Goal: Task Accomplishment & Management: Use online tool/utility

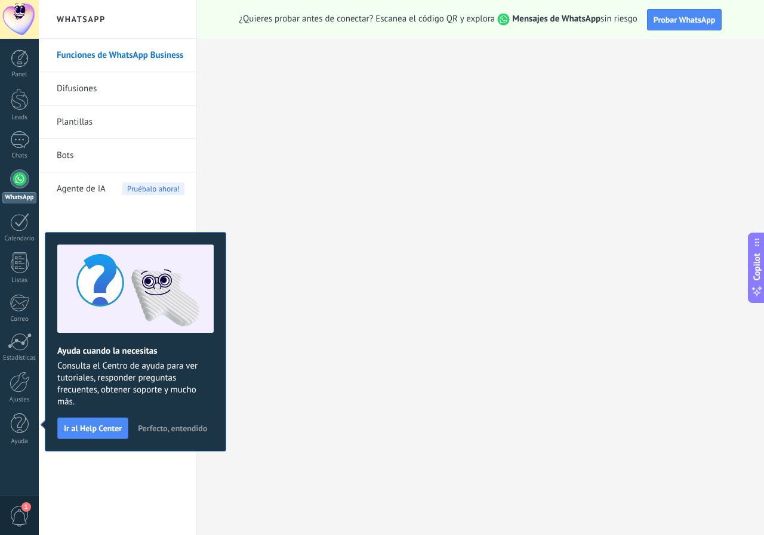
click at [109, 79] on link "Difusiones" at bounding box center [121, 88] width 128 height 33
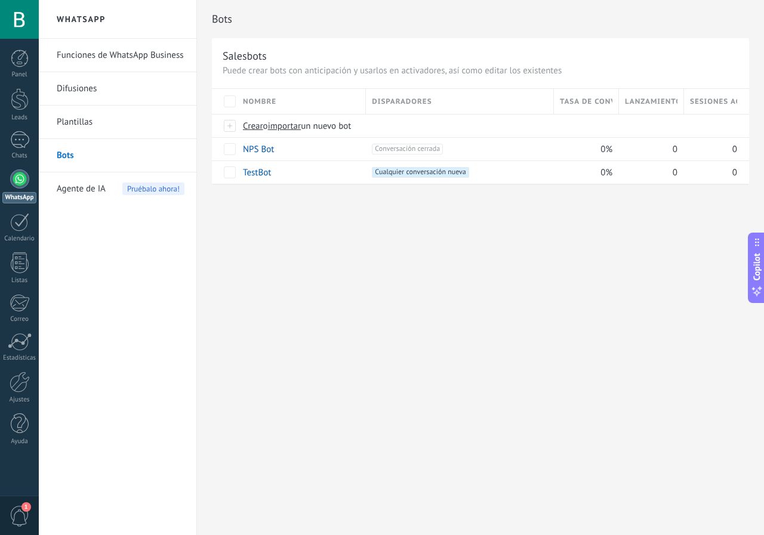
click at [88, 122] on link "Plantillas" at bounding box center [121, 122] width 128 height 33
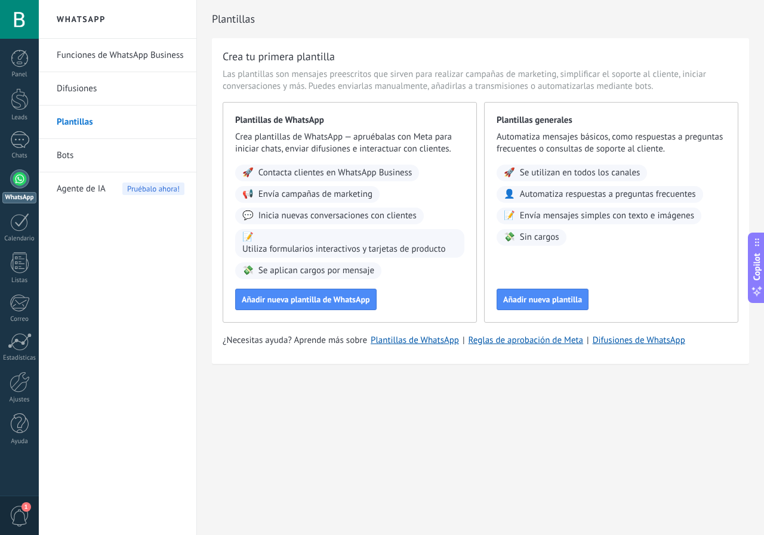
click at [94, 92] on link "Difusiones" at bounding box center [121, 88] width 128 height 33
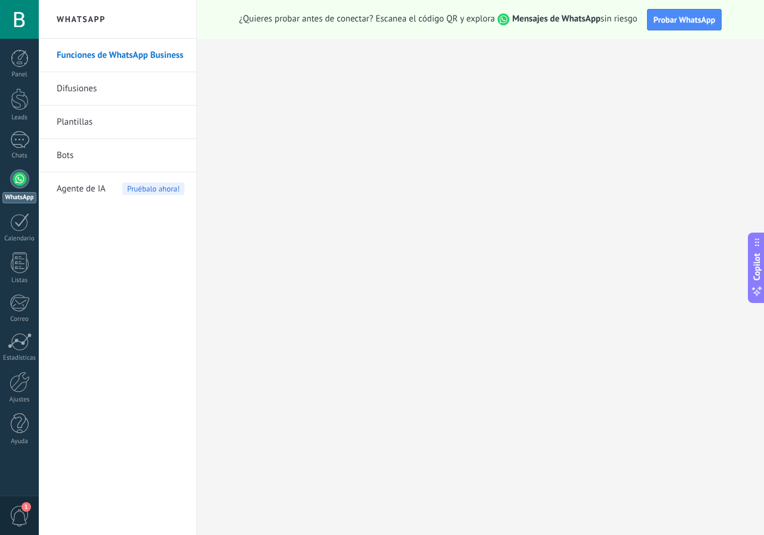
click at [79, 88] on link "Difusiones" at bounding box center [121, 88] width 128 height 33
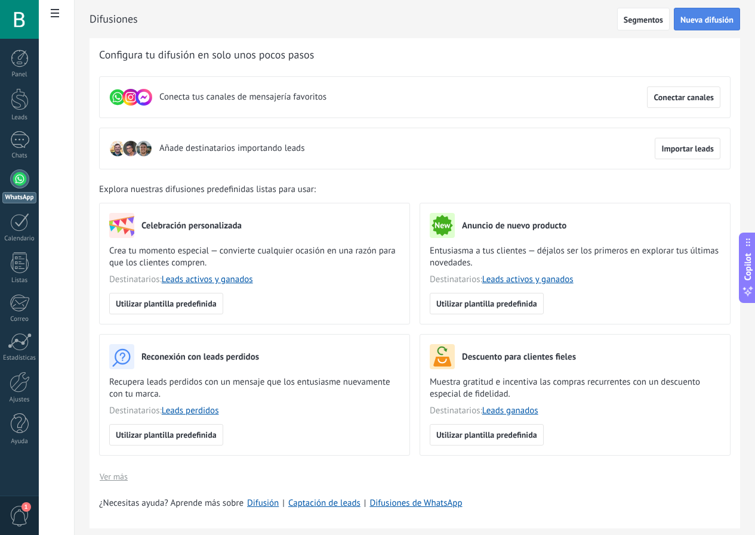
click at [724, 17] on span "Nueva difusión" at bounding box center [706, 20] width 53 height 8
